Goal: Find specific page/section: Find specific page/section

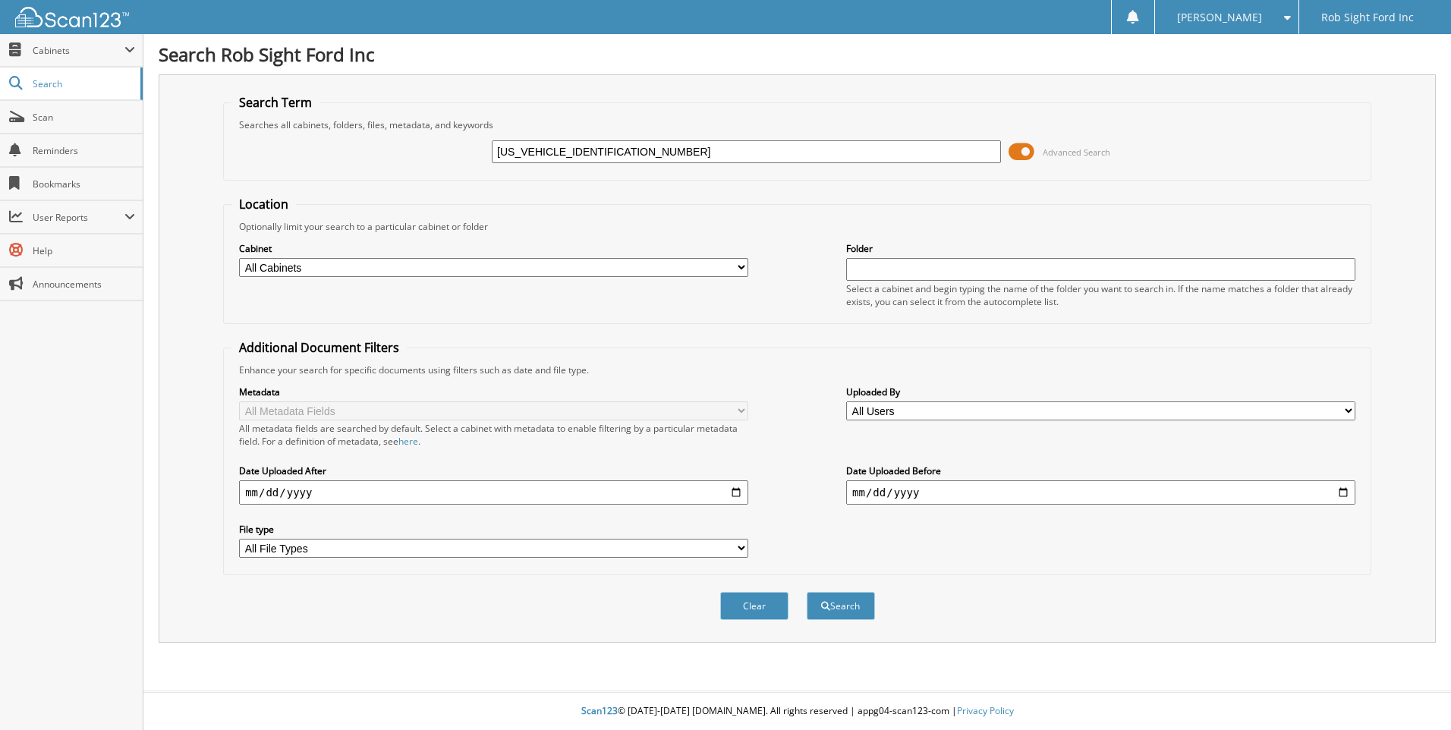
type input "1FMJK1P88SEA13158"
click at [806, 592] on button "Search" at bounding box center [840, 606] width 68 height 28
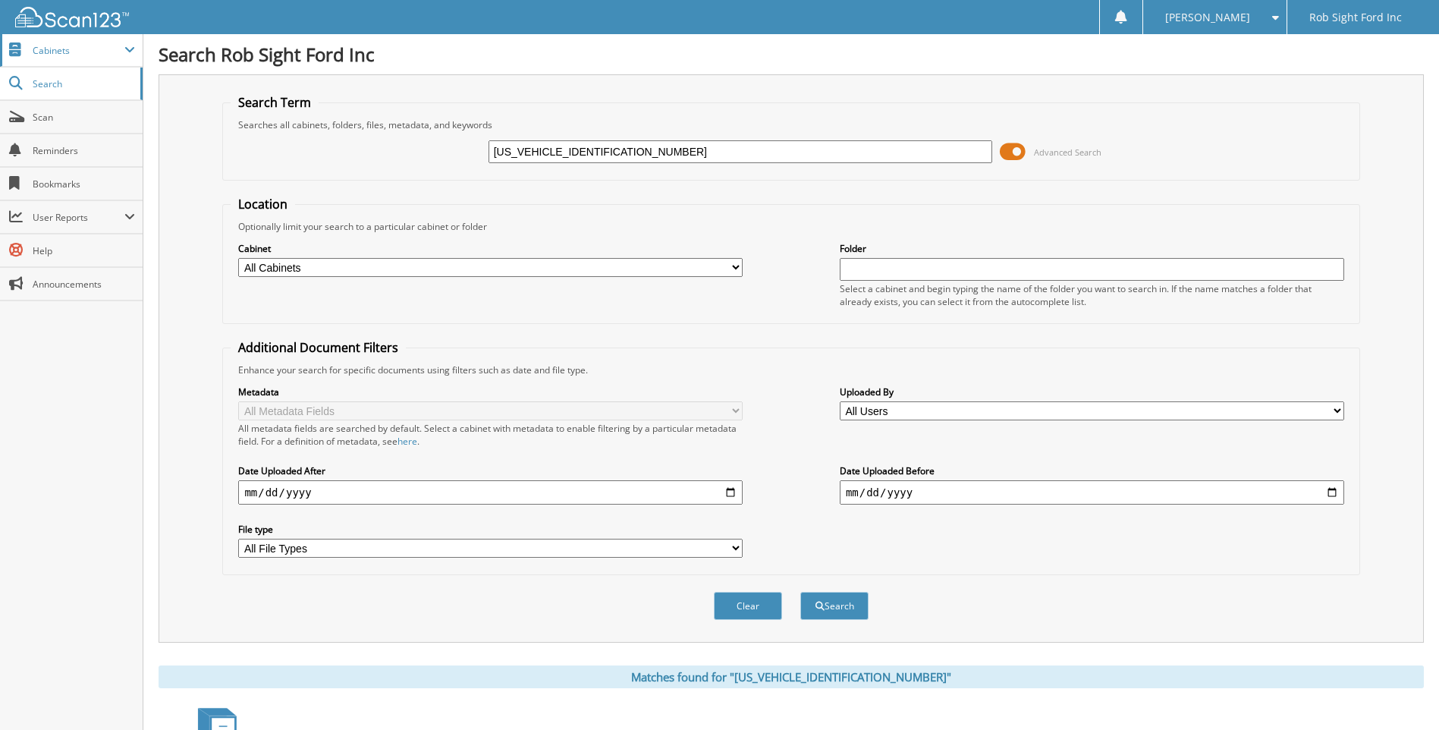
click at [51, 54] on span "Cabinets" at bounding box center [79, 50] width 92 height 13
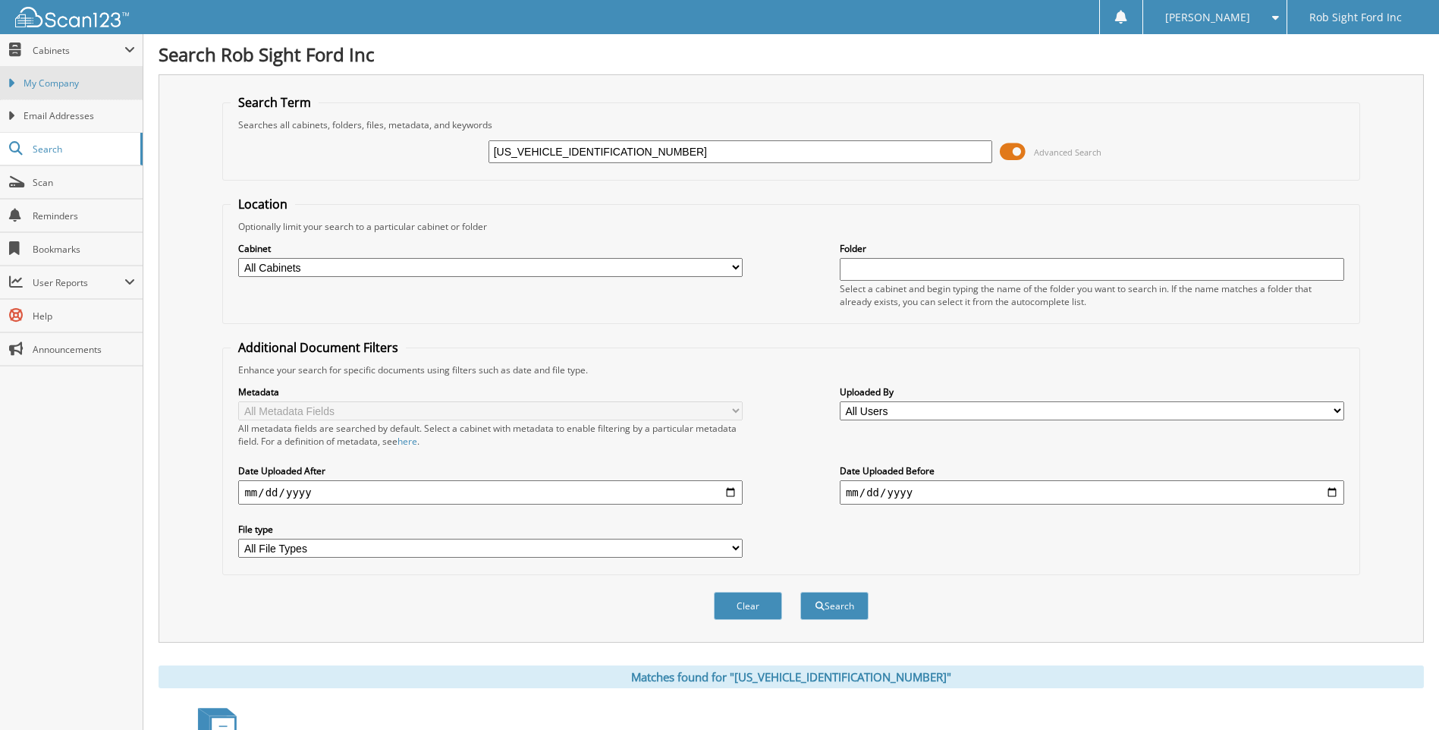
click at [46, 85] on span "My Company" at bounding box center [80, 84] width 112 height 14
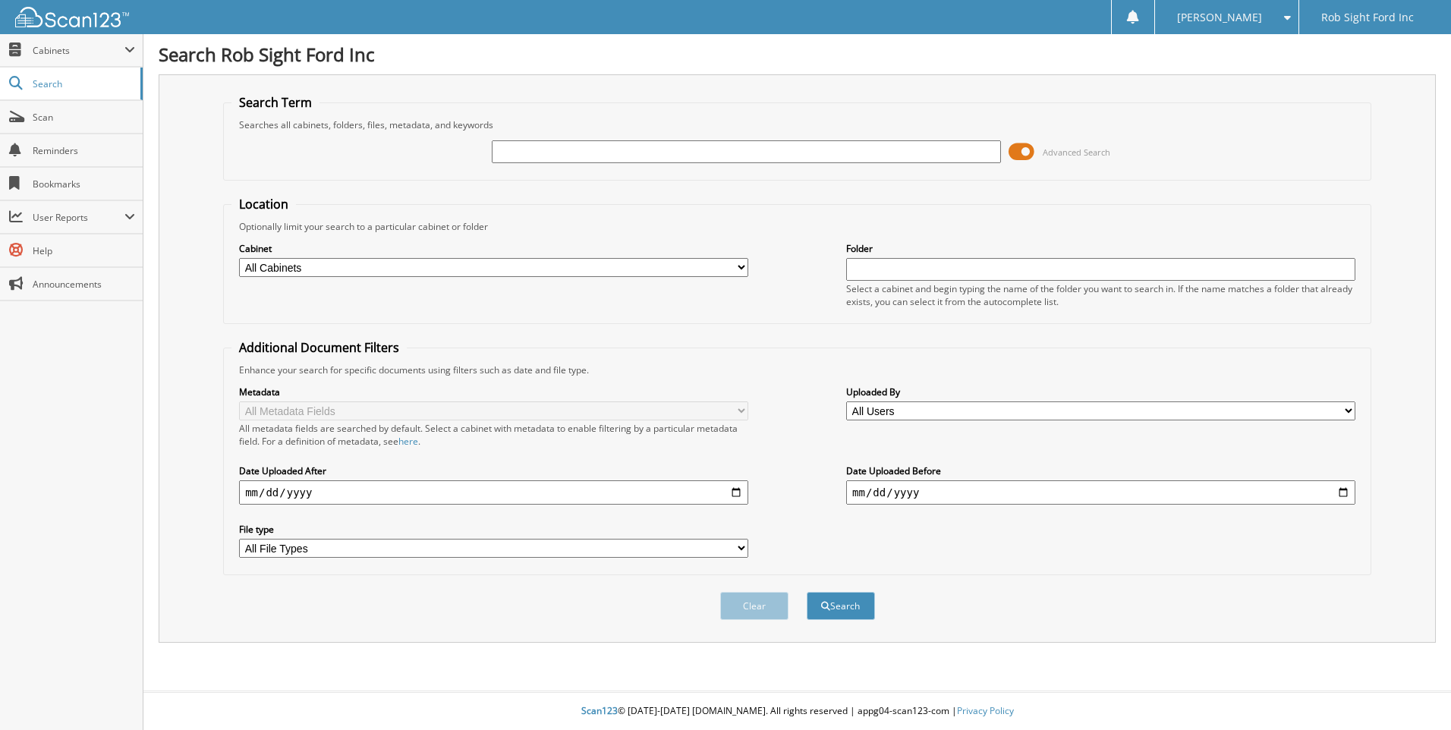
click at [1029, 147] on span at bounding box center [1021, 151] width 26 height 23
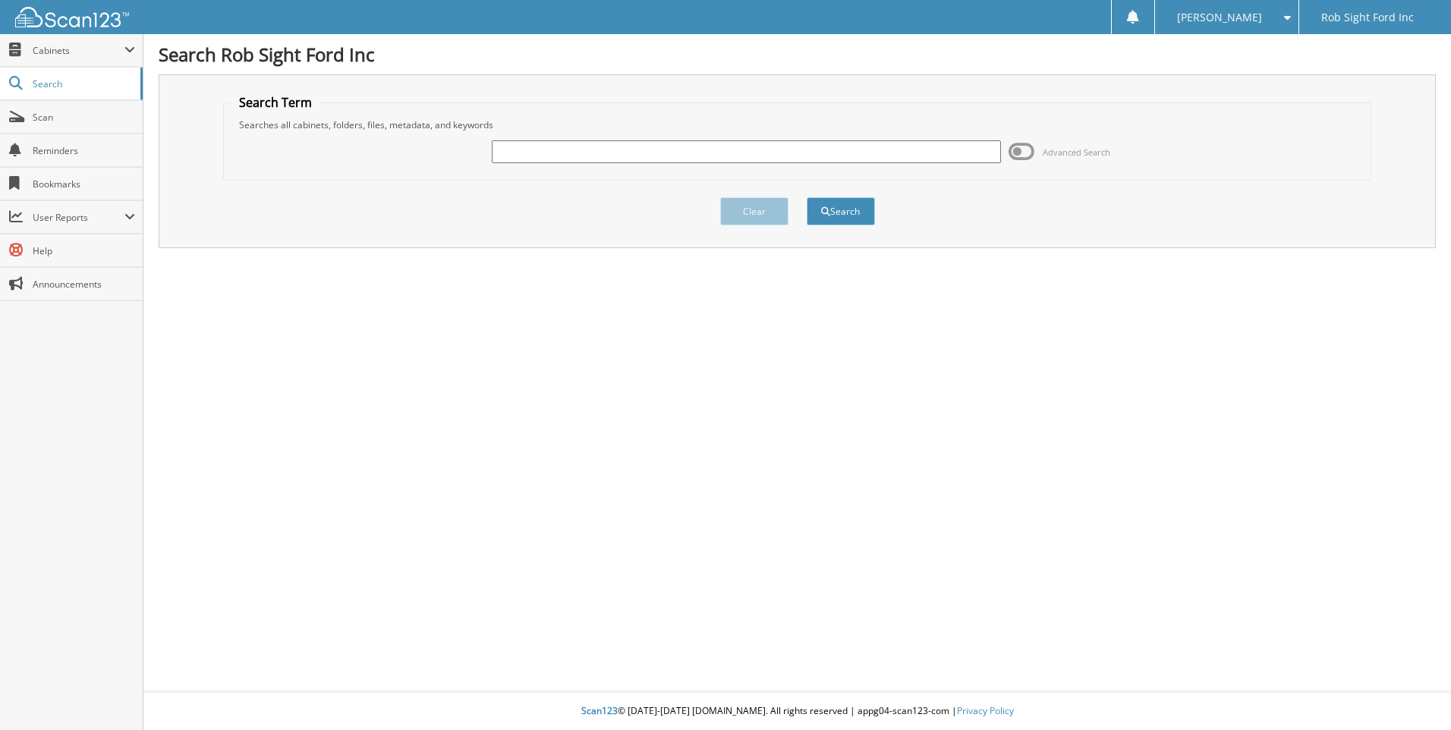
click at [1029, 147] on span at bounding box center [1021, 151] width 26 height 23
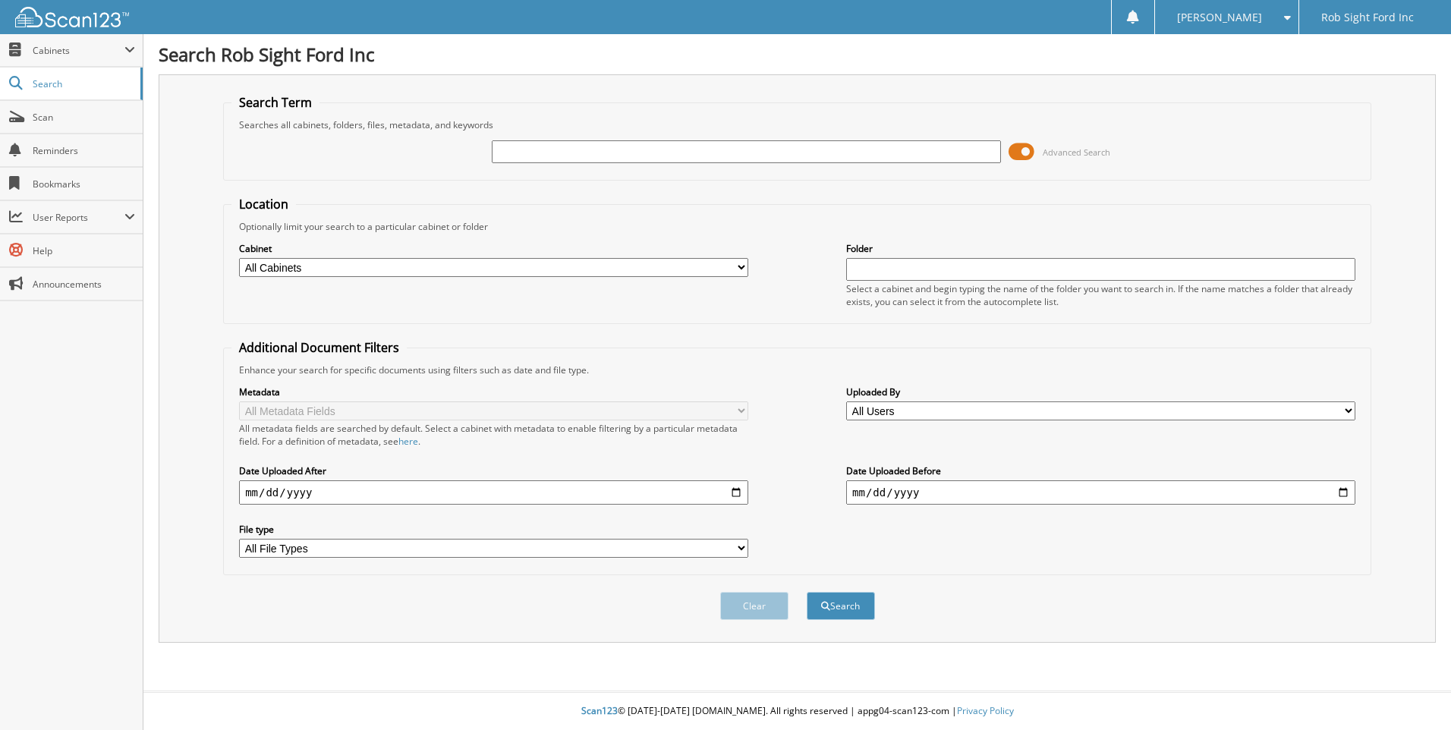
click at [530, 156] on input "text" at bounding box center [746, 151] width 509 height 23
type input "FRISTOE"
click at [806, 592] on button "Search" at bounding box center [840, 606] width 68 height 28
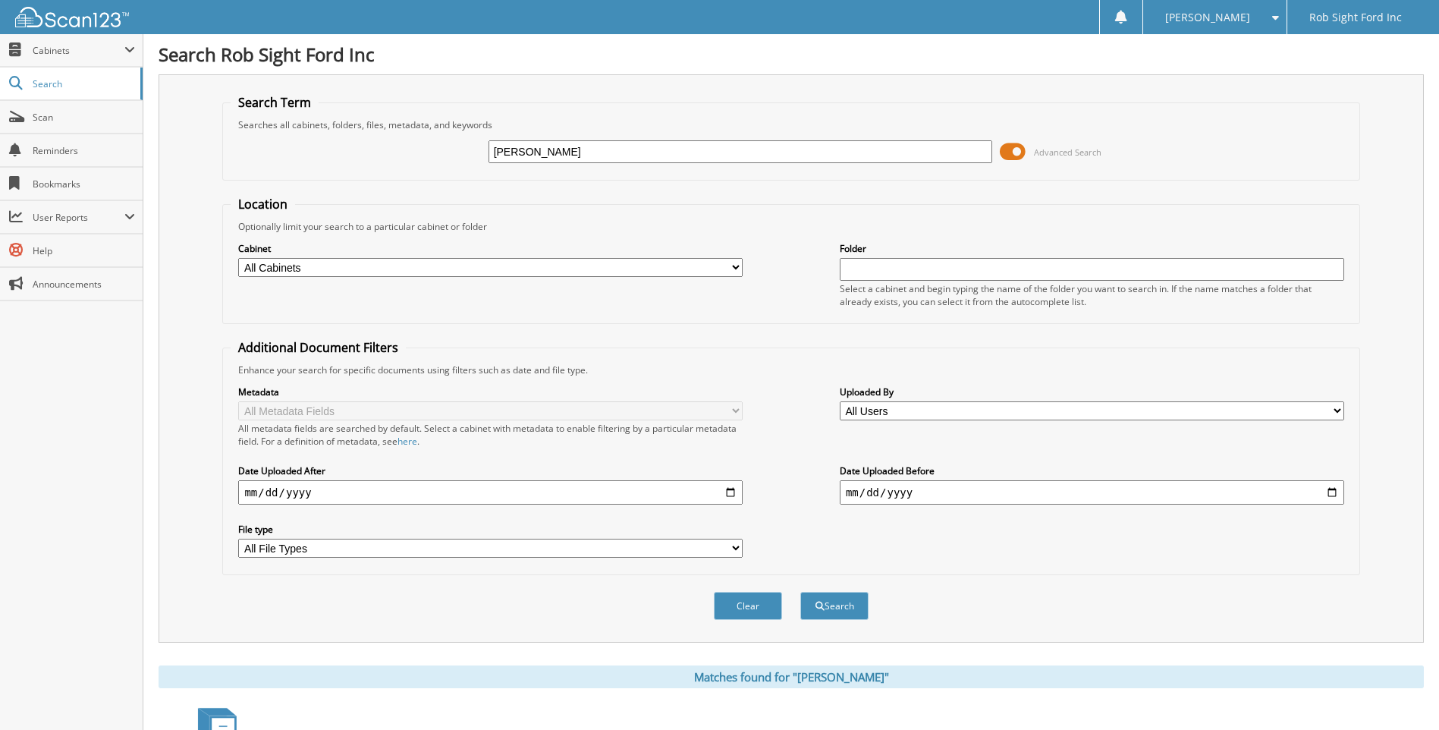
drag, startPoint x: 600, startPoint y: 152, endPoint x: 444, endPoint y: 152, distance: 156.3
click at [444, 152] on div "[PERSON_NAME] Advanced Search" at bounding box center [791, 151] width 1121 height 41
type input "[US_VEHICLE_IDENTIFICATION_NUMBER]"
click at [838, 614] on button "Search" at bounding box center [834, 606] width 68 height 28
click at [44, 122] on span "Scan" at bounding box center [84, 117] width 102 height 13
